Goal: Task Accomplishment & Management: Manage account settings

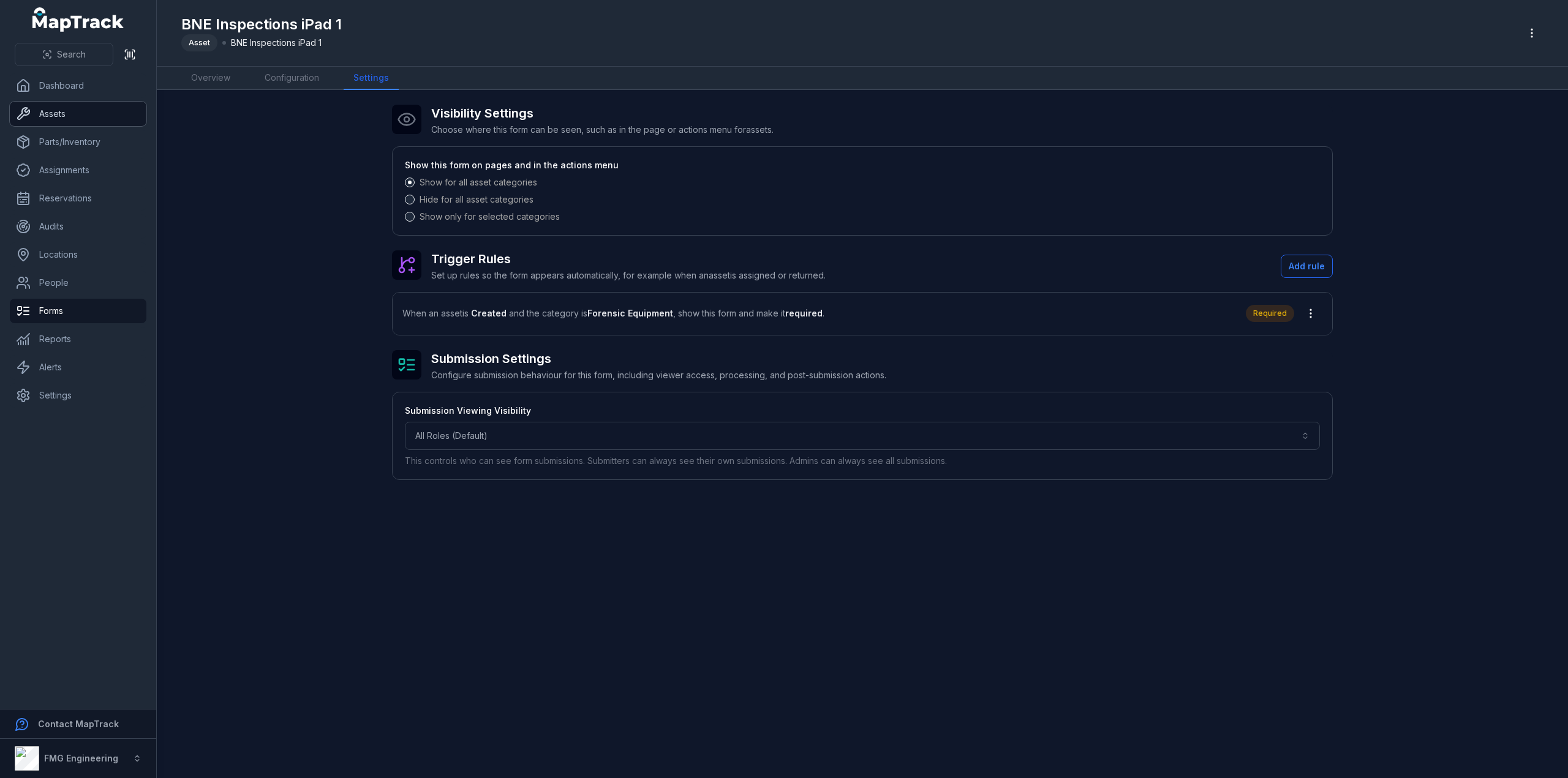
click at [82, 117] on link "Assets" at bounding box center [78, 114] width 136 height 25
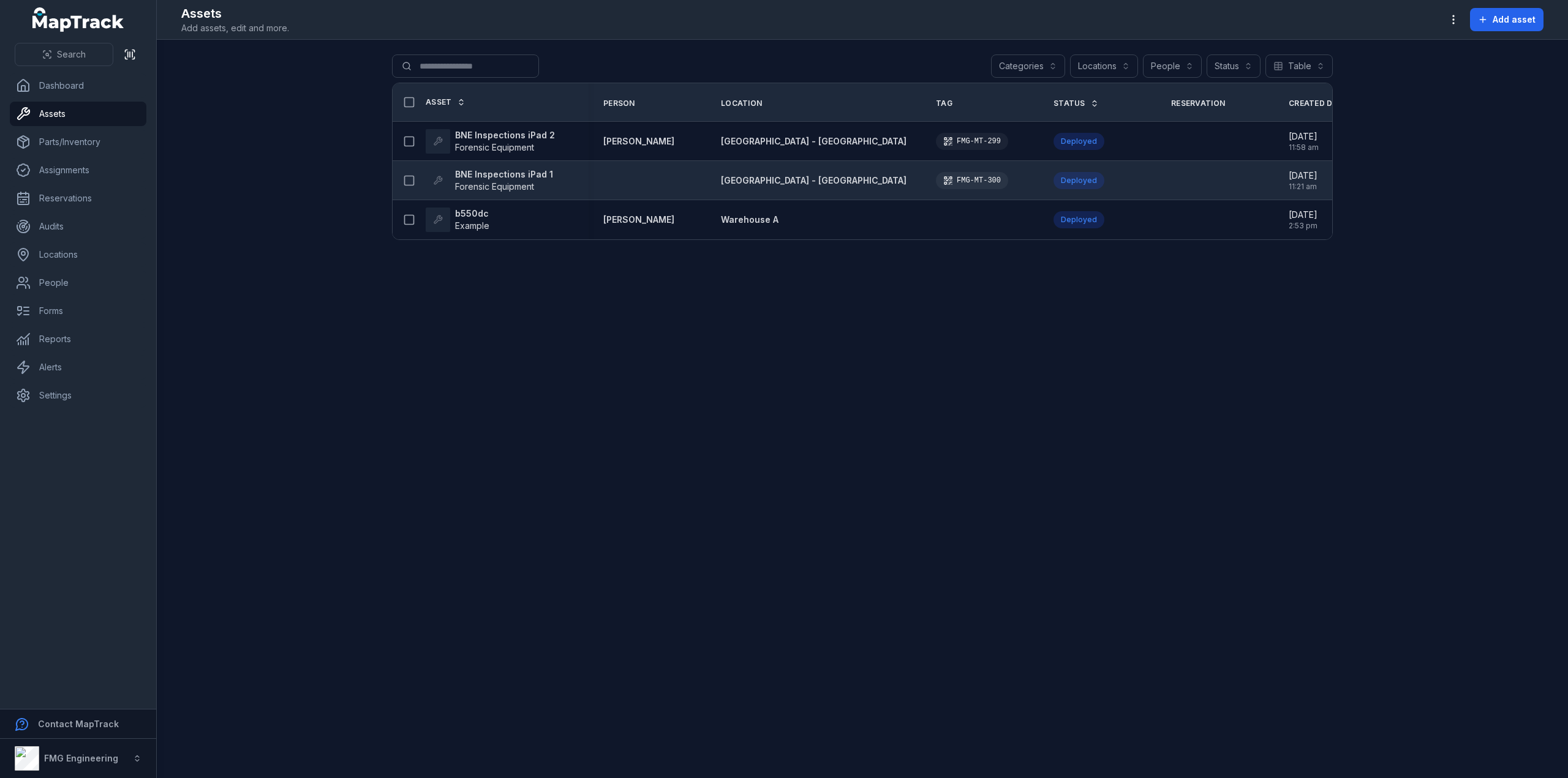
click at [465, 170] on strong "BNE Inspections iPad 1" at bounding box center [503, 174] width 98 height 12
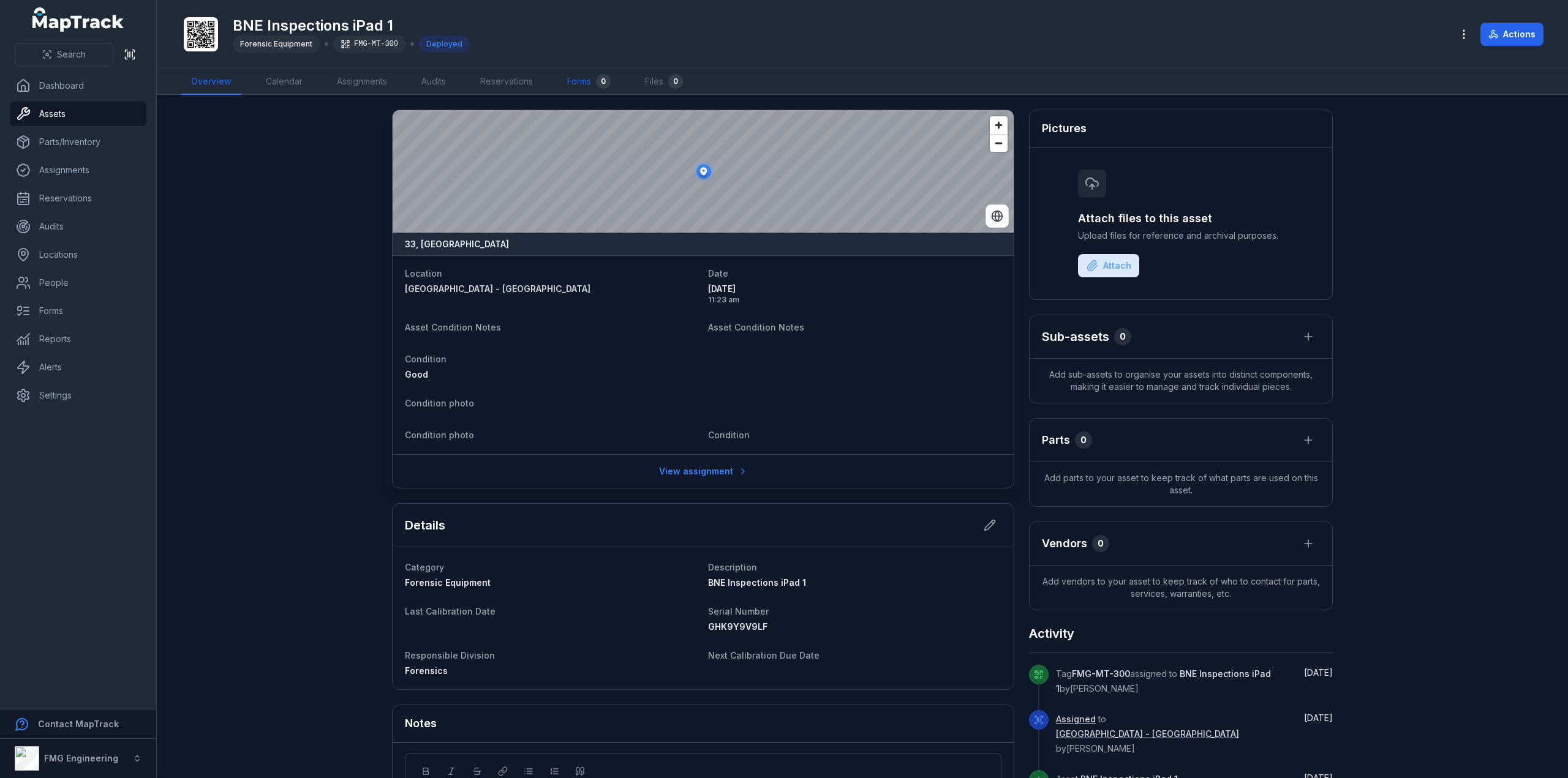
click at [581, 86] on link "Forms 0" at bounding box center [589, 82] width 63 height 25
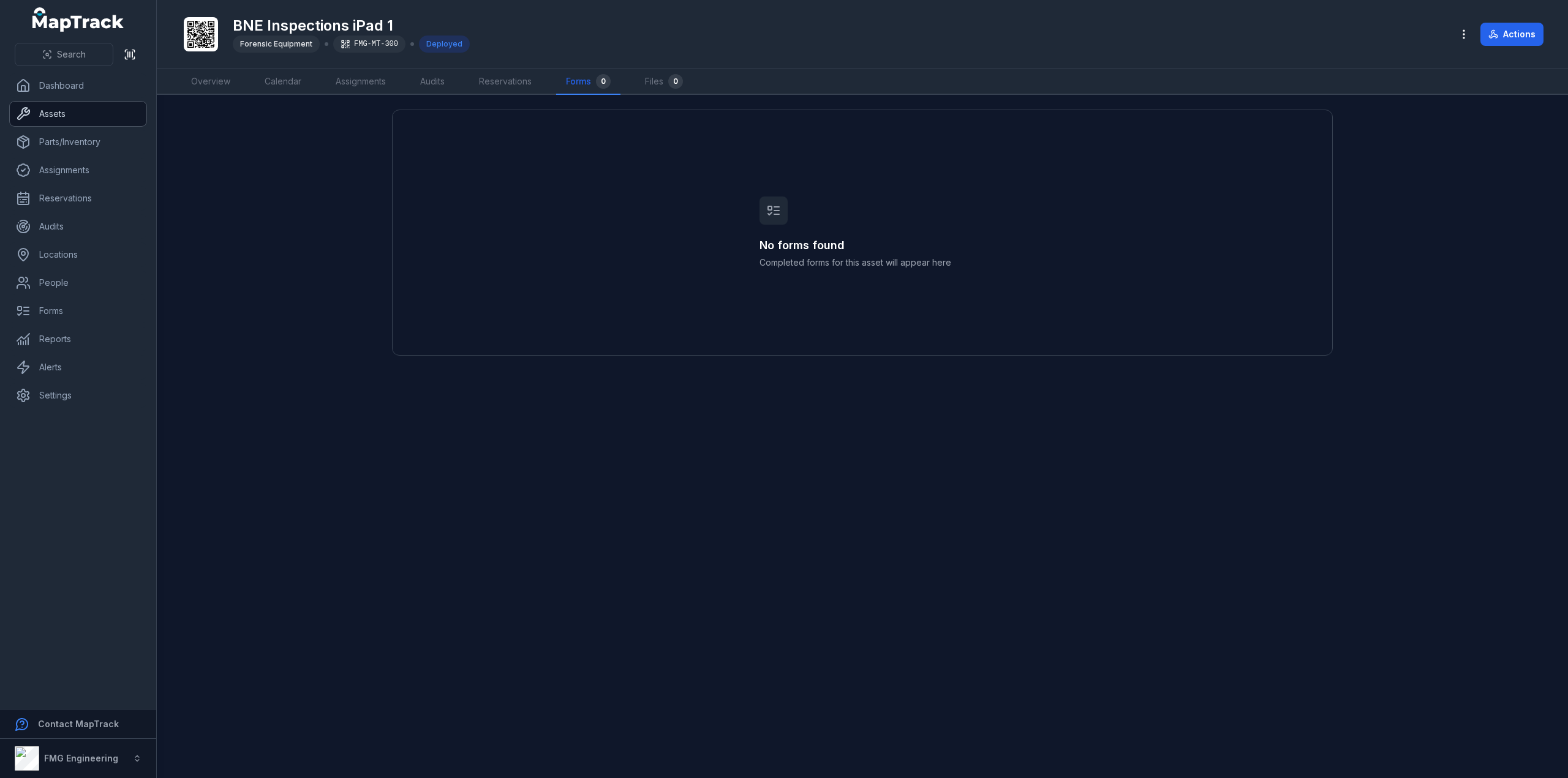
click at [88, 115] on link "Assets" at bounding box center [78, 114] width 136 height 25
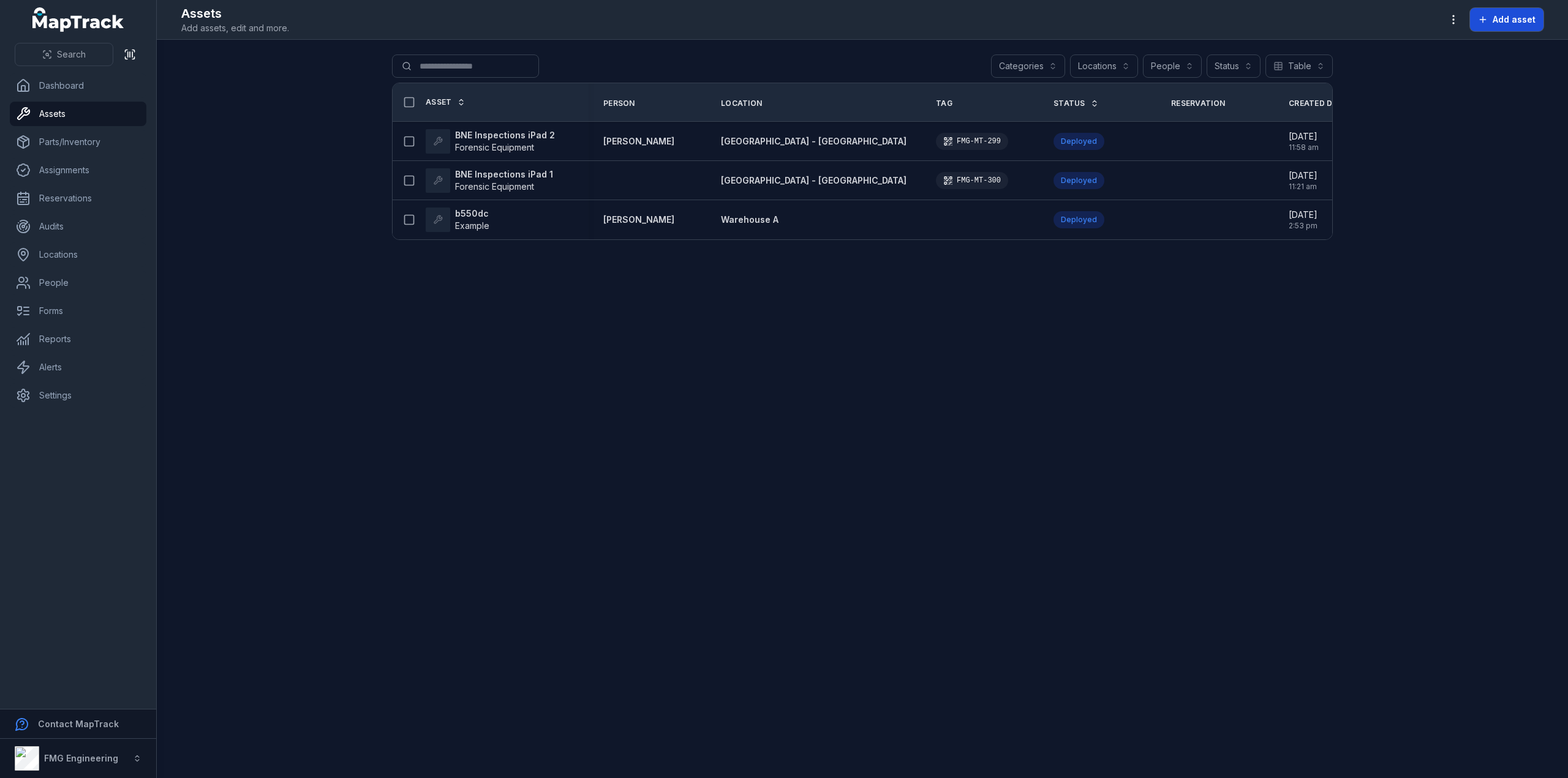
click at [1489, 22] on button "Add asset" at bounding box center [1507, 19] width 73 height 23
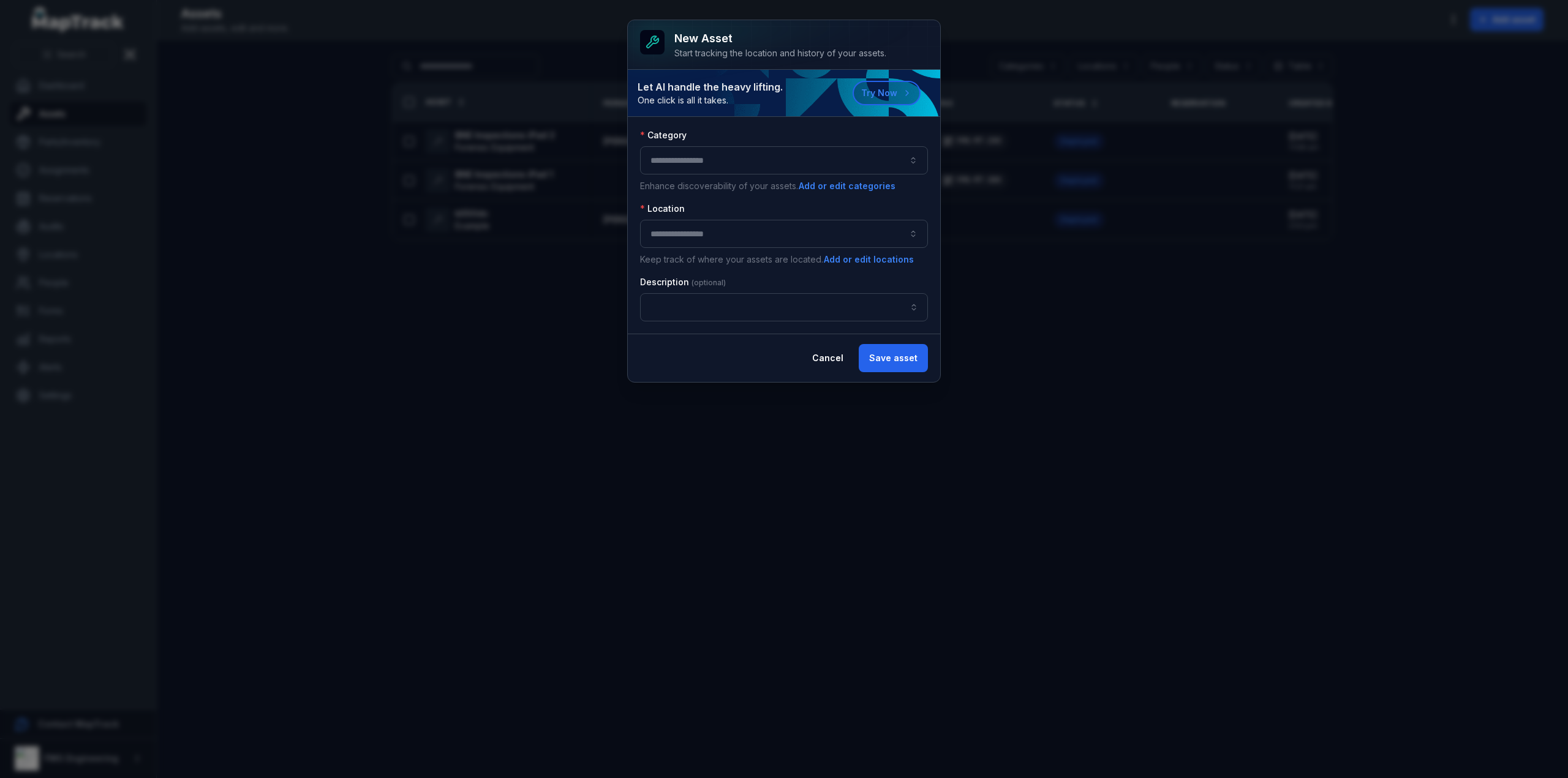
click at [771, 154] on button "button" at bounding box center [784, 160] width 288 height 28
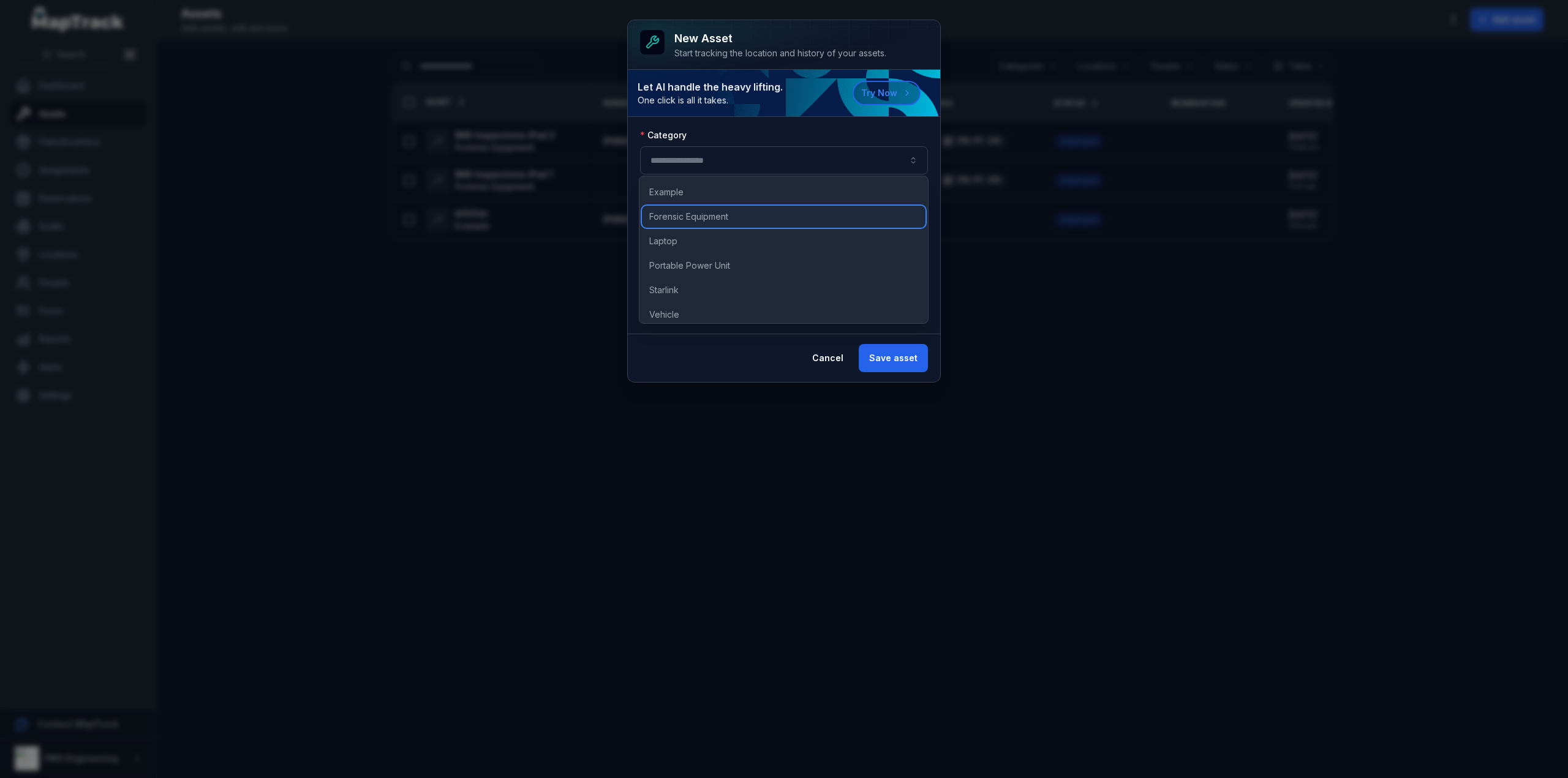
click at [703, 213] on span "Forensic Equipment" at bounding box center [688, 216] width 79 height 12
type input "**********"
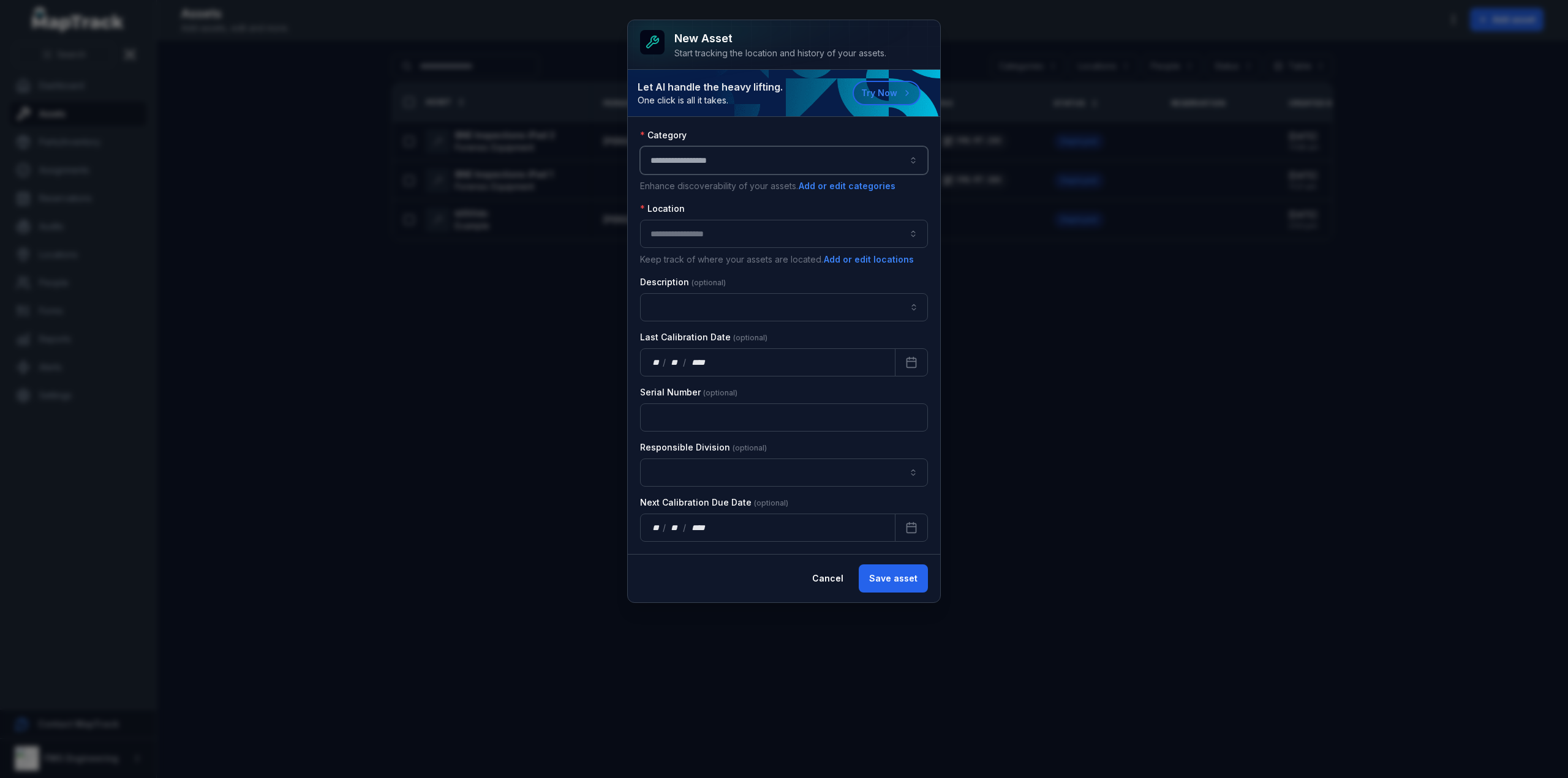
click at [690, 233] on button "button" at bounding box center [784, 234] width 288 height 28
click at [694, 274] on div "[GEOGRAPHIC_DATA] - [GEOGRAPHIC_DATA]" at bounding box center [784, 264] width 284 height 22
type input "**********"
click at [703, 302] on input "asset-add:description-label" at bounding box center [784, 308] width 288 height 28
type input "*"
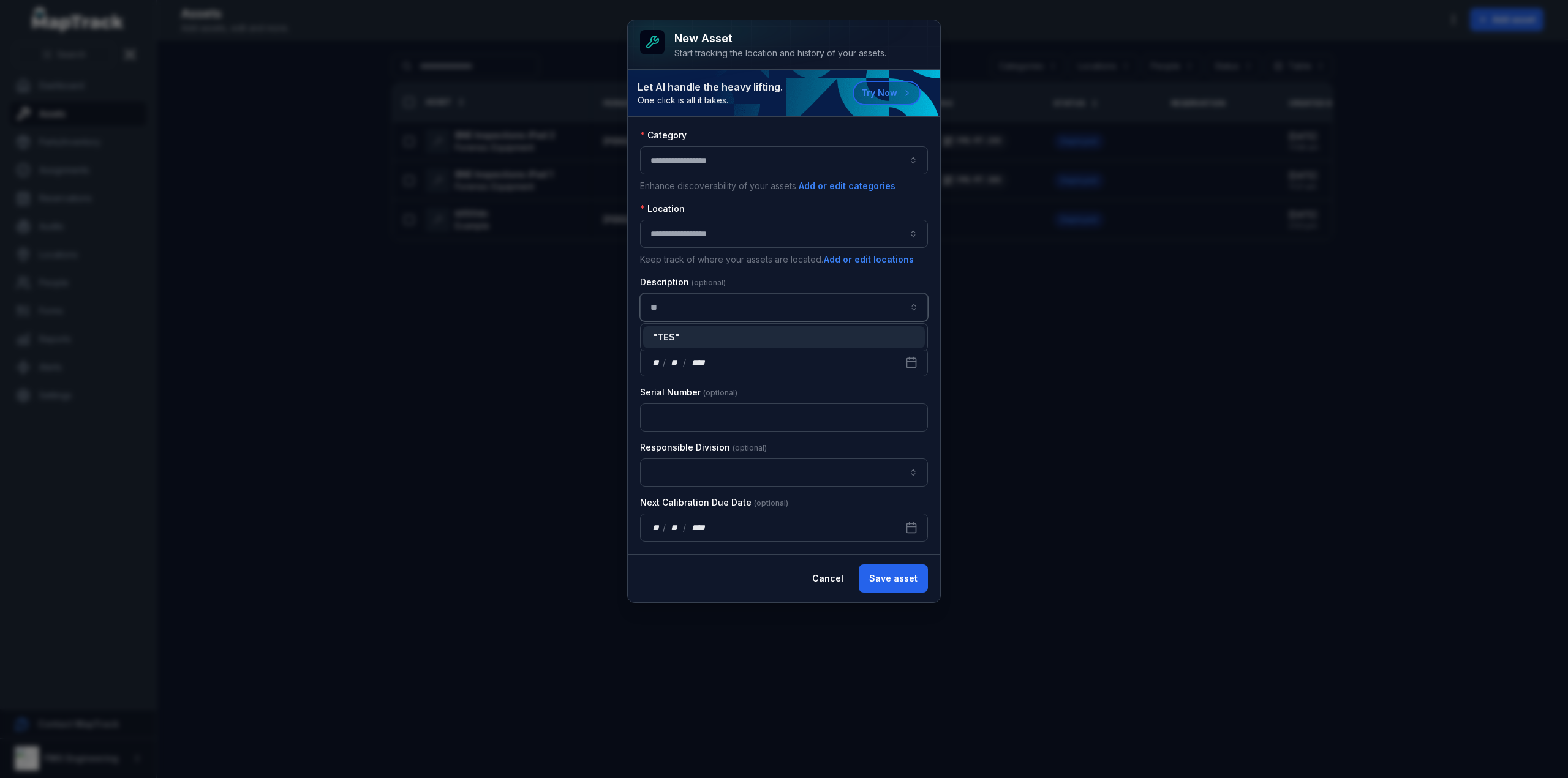
type input "*"
type input "*********"
click at [752, 276] on div "Description ********* *********" at bounding box center [784, 299] width 288 height 45
click at [787, 412] on input "text" at bounding box center [784, 418] width 288 height 28
type input "*****"
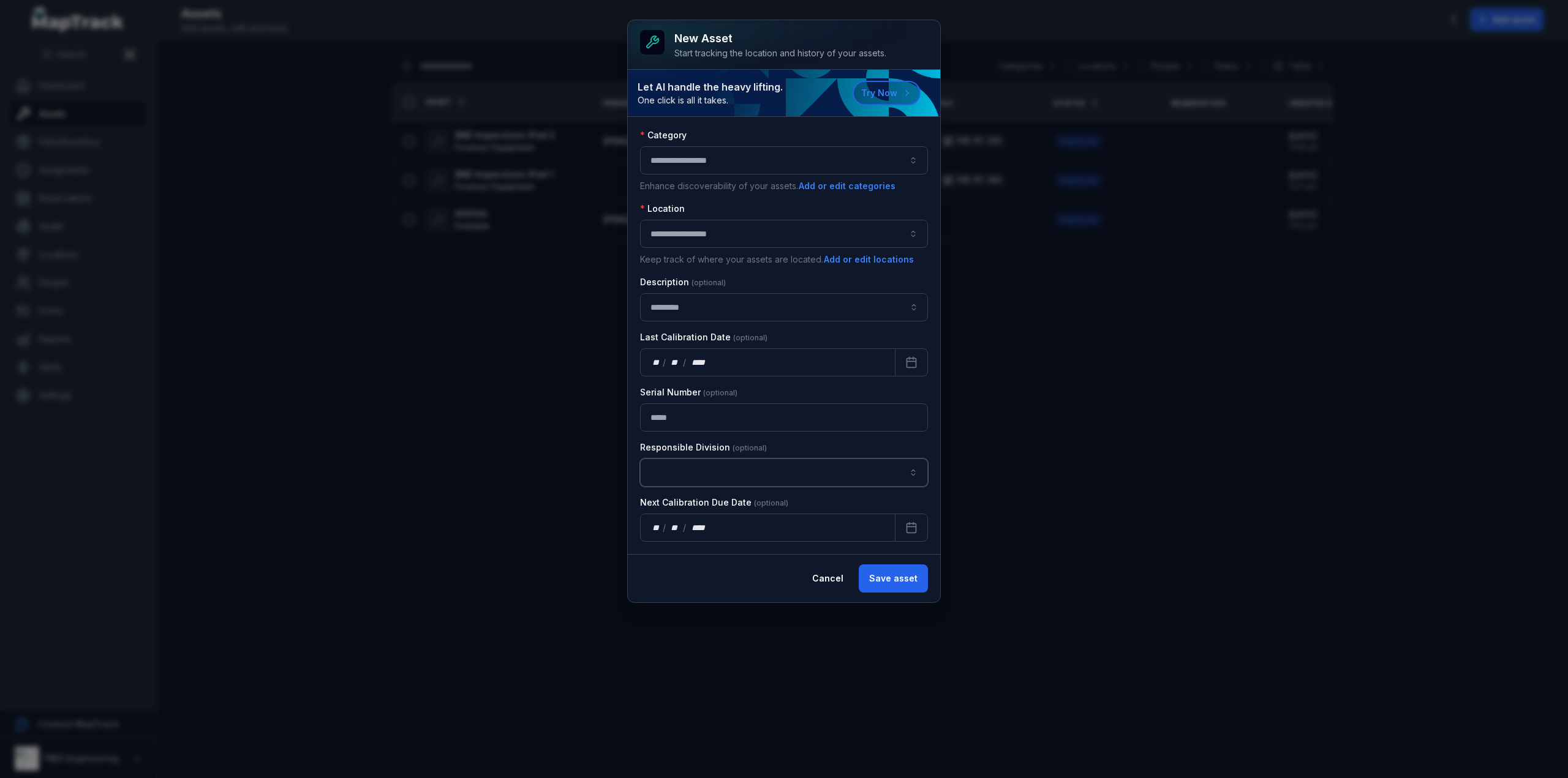
click at [760, 462] on button "button" at bounding box center [784, 472] width 288 height 28
drag, startPoint x: 700, startPoint y: 505, endPoint x: 696, endPoint y: 526, distance: 21.4
click at [696, 526] on div "Forensics IT Labs" at bounding box center [784, 525] width 288 height 75
click at [702, 502] on div "Forensics" at bounding box center [784, 501] width 263 height 12
click at [878, 565] on button "Save asset" at bounding box center [893, 579] width 69 height 28
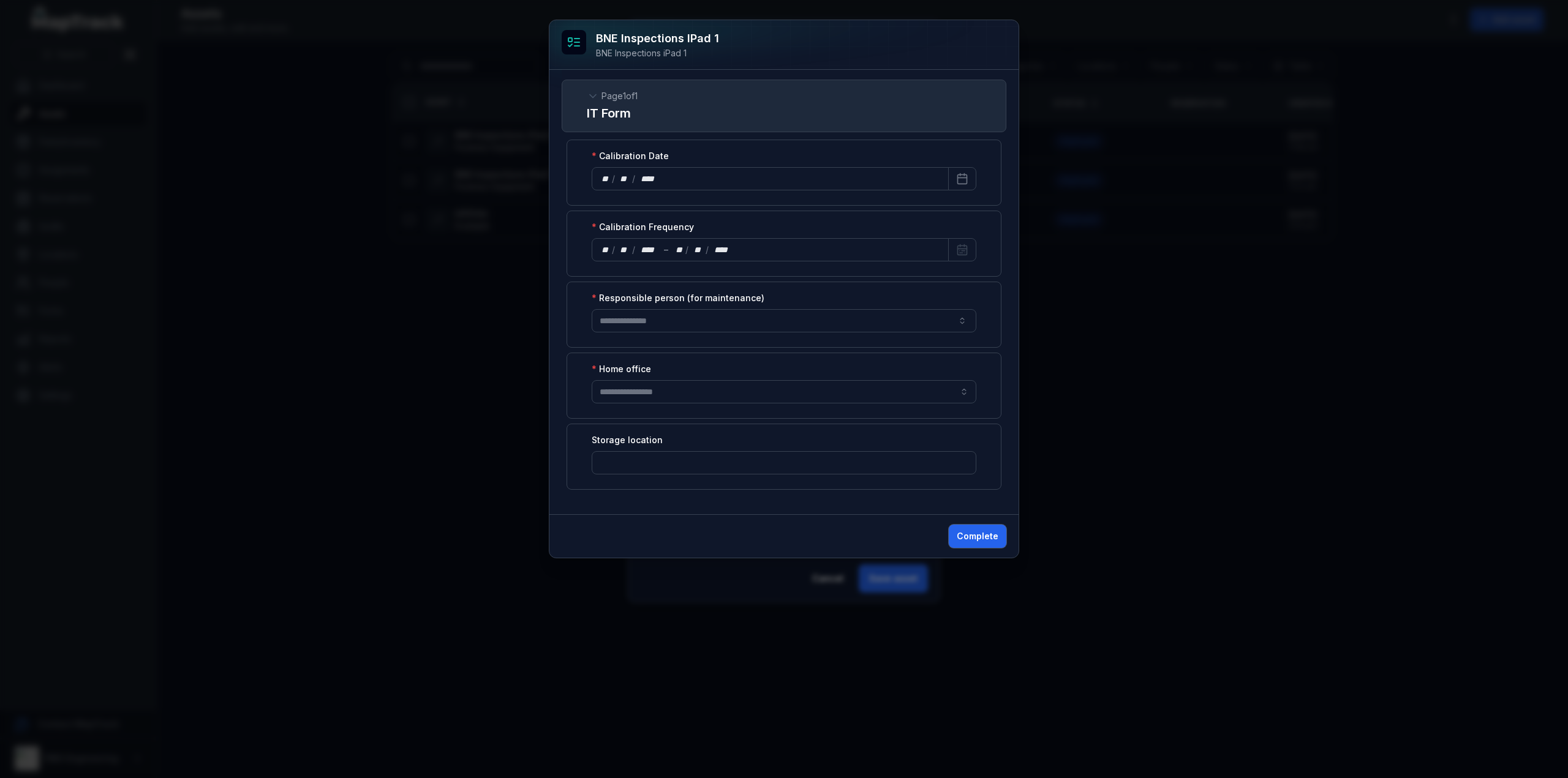
click at [969, 532] on button "Complete" at bounding box center [977, 536] width 58 height 23
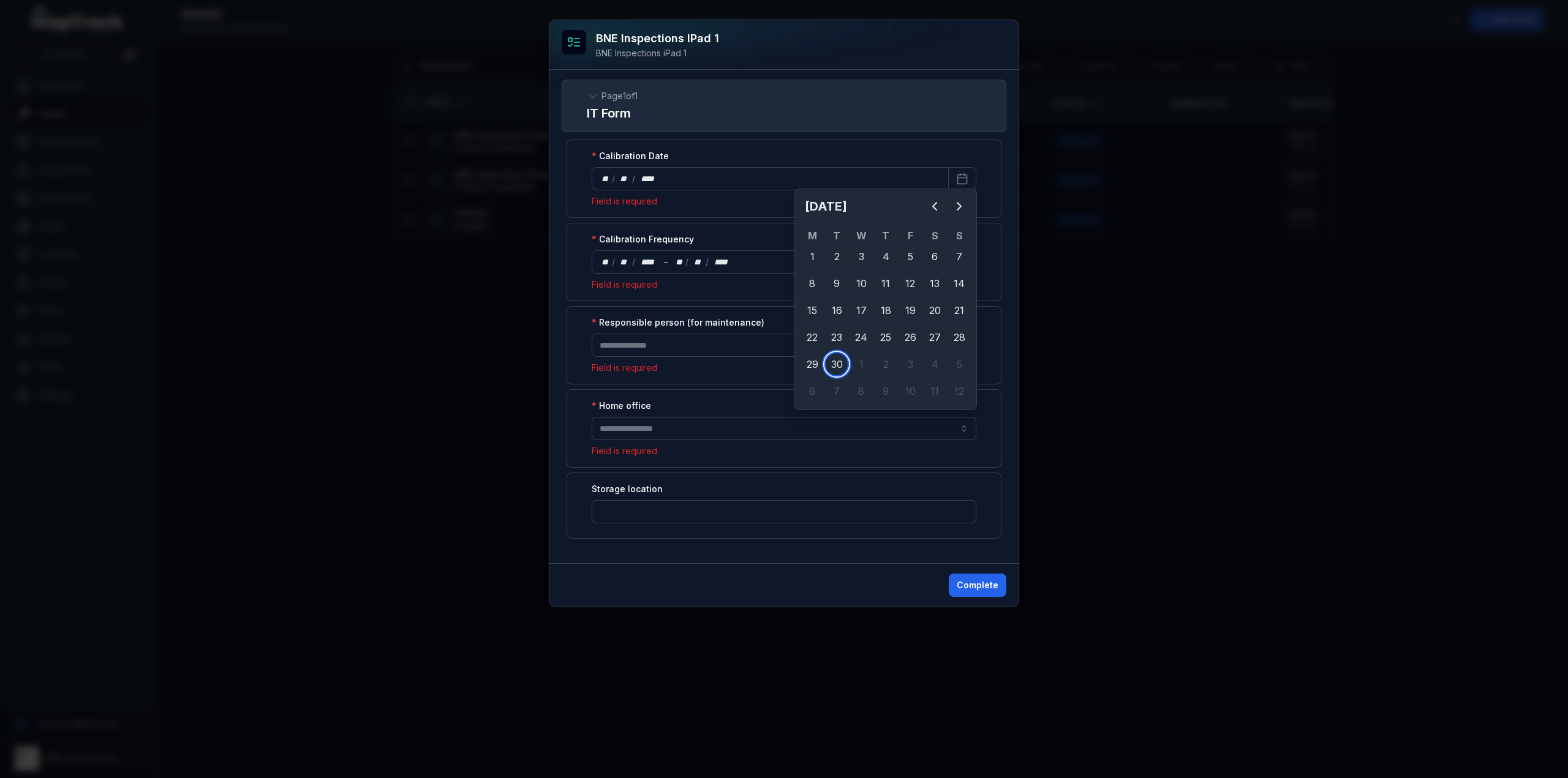
click at [1282, 182] on div "BNE Inspections iPad 1 BNE Inspections iPad 1 Page 1 of 1 IT Form Calibration D…" at bounding box center [784, 389] width 1568 height 778
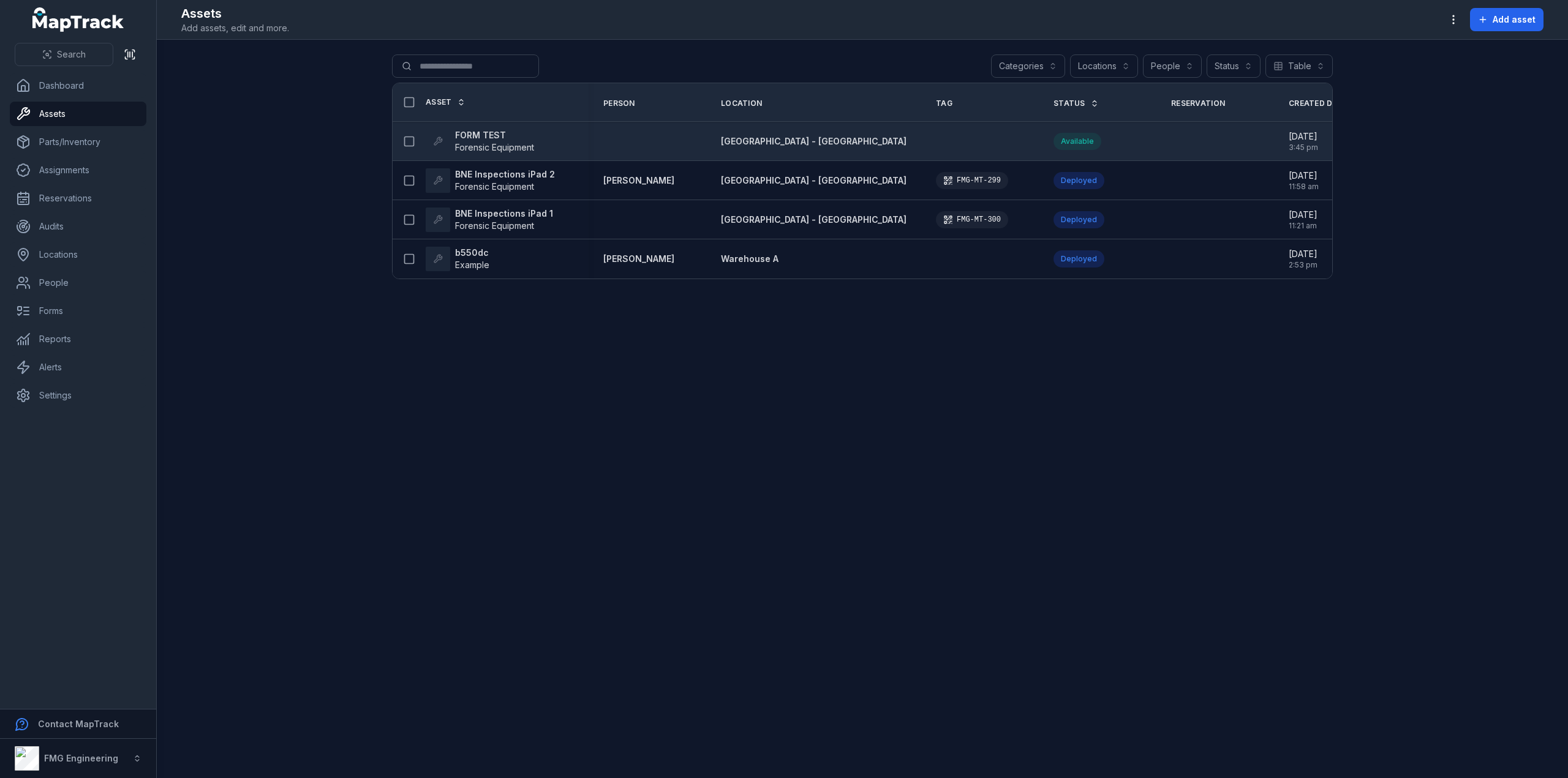
click at [475, 136] on strong "FORM TEST" at bounding box center [494, 136] width 79 height 12
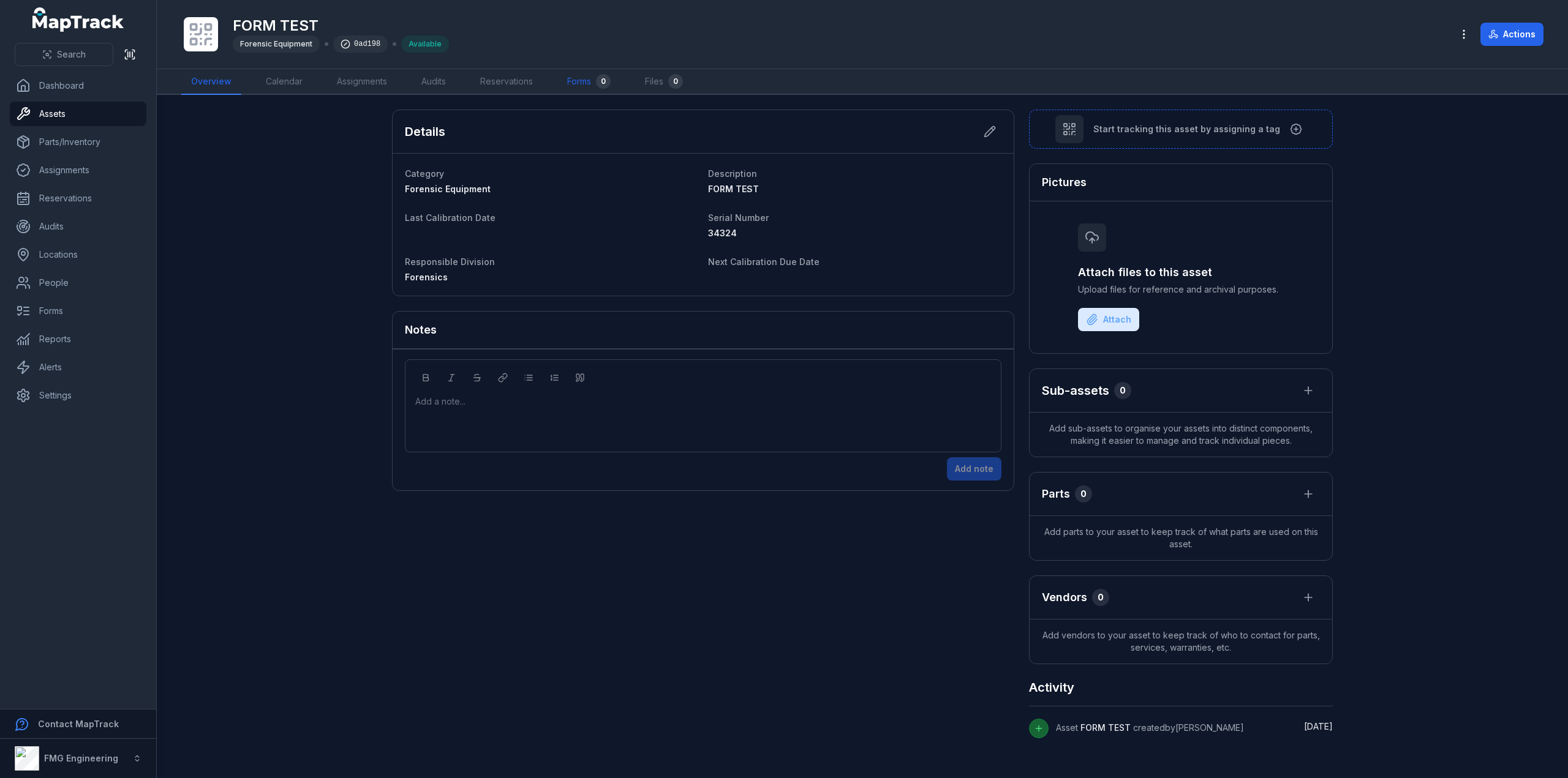
click at [586, 80] on link "Forms 0" at bounding box center [589, 82] width 63 height 25
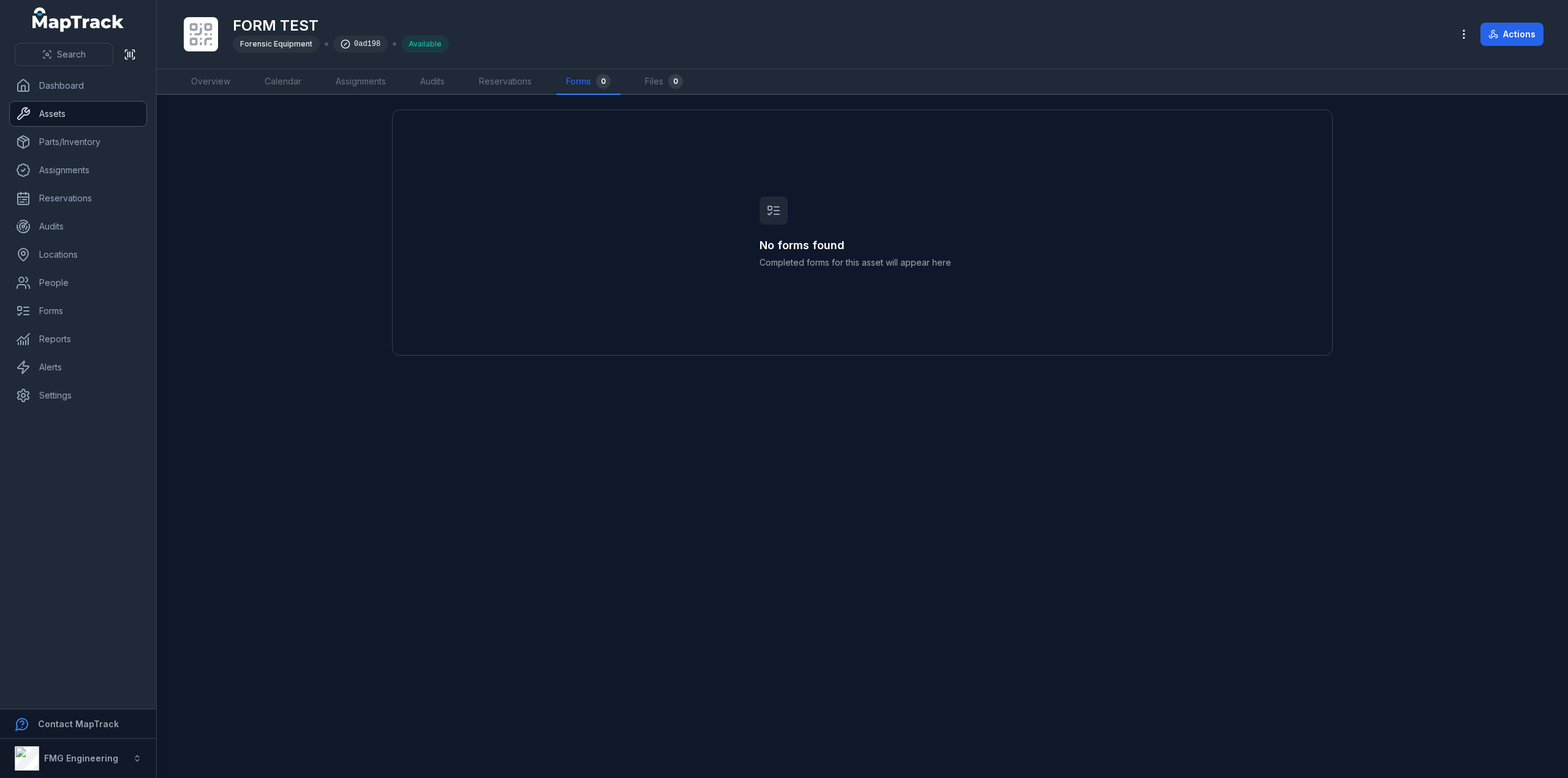
click at [55, 111] on link "Assets" at bounding box center [78, 114] width 136 height 25
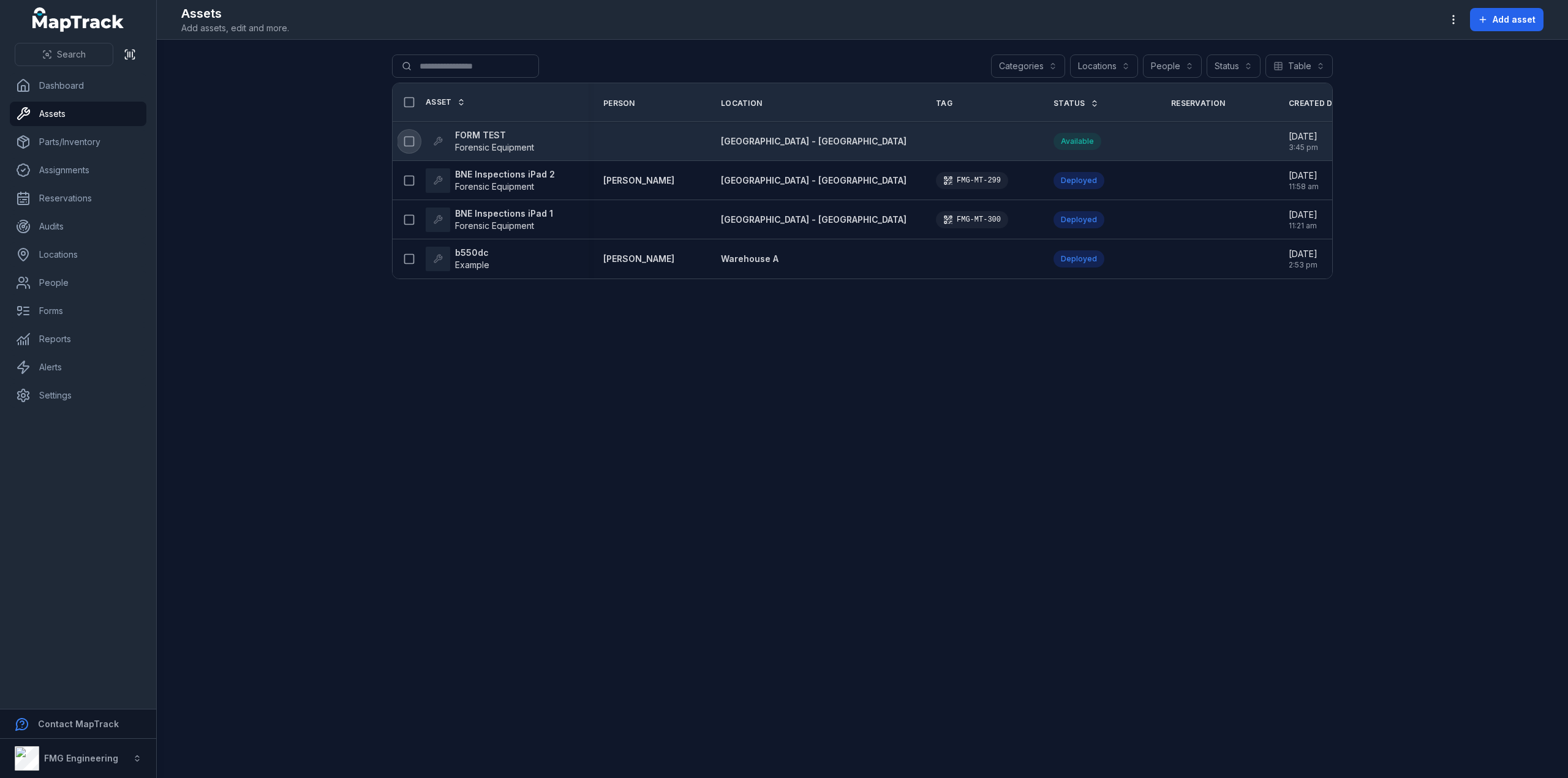
click at [411, 142] on icon at bounding box center [409, 142] width 12 height 12
click at [900, 753] on icon "button" at bounding box center [898, 750] width 7 height 8
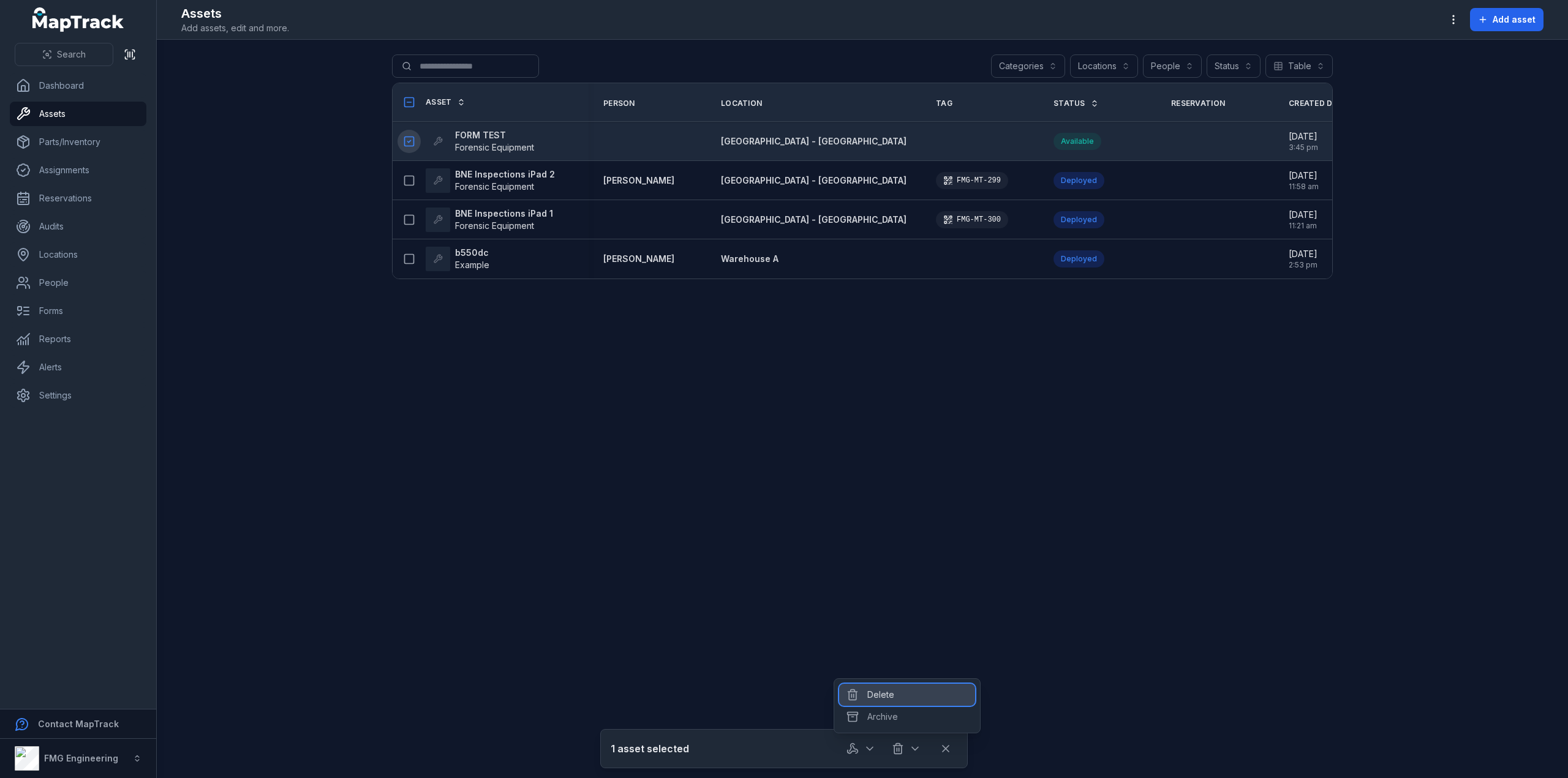
click at [900, 699] on div "Delete" at bounding box center [906, 694] width 136 height 22
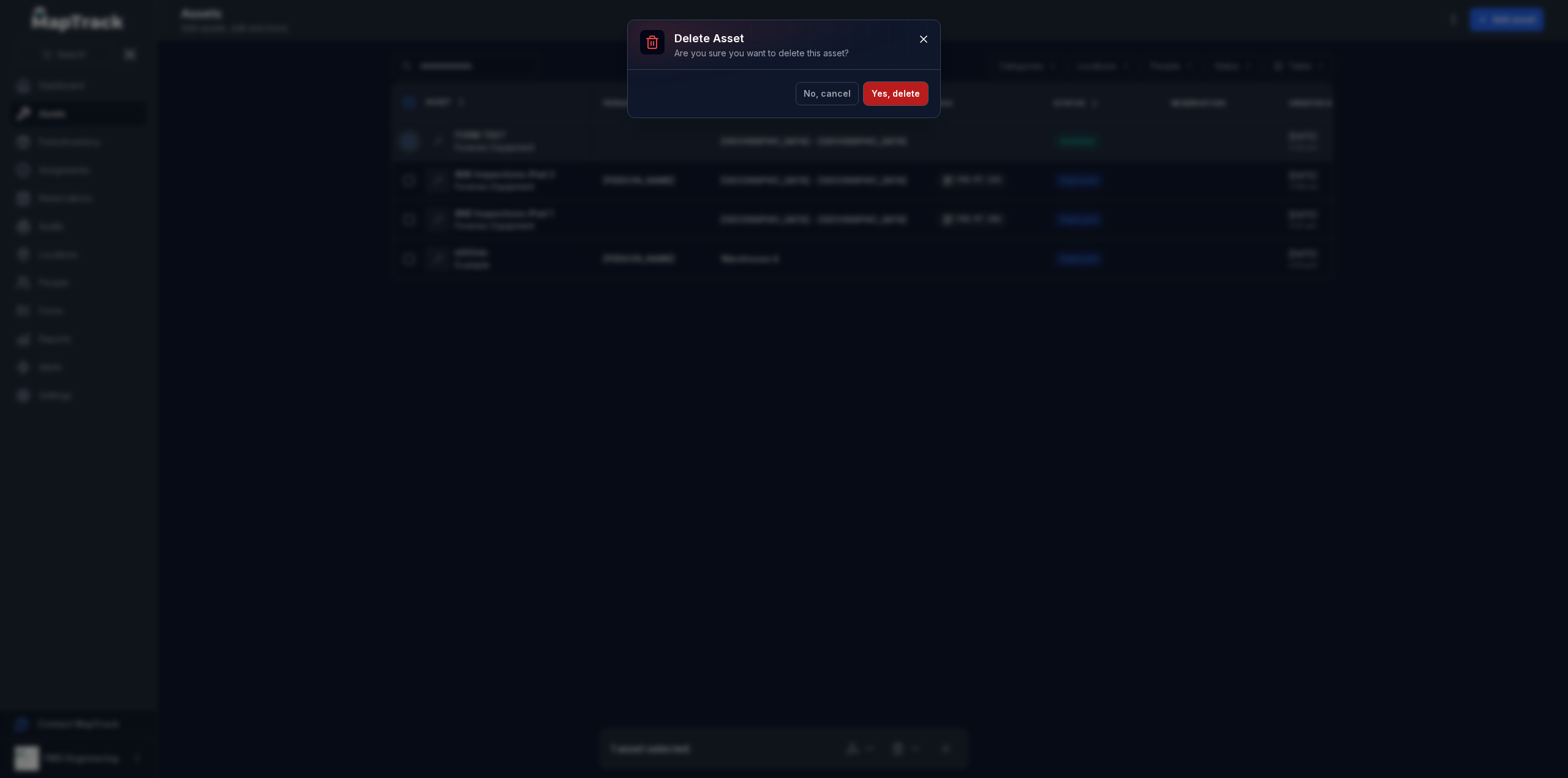
click at [912, 86] on button "Yes, delete" at bounding box center [896, 94] width 64 height 23
